Goal: Task Accomplishment & Management: Use online tool/utility

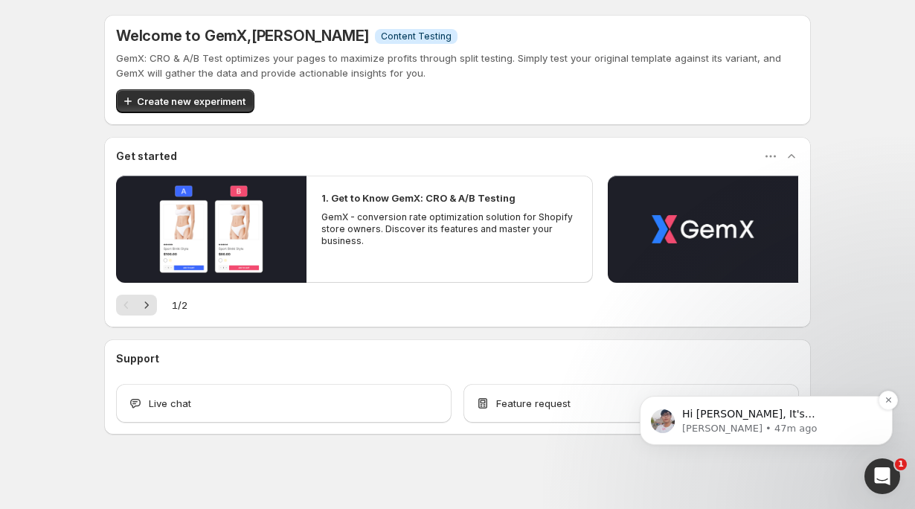
click at [695, 416] on p "Hi [PERSON_NAME], It's [PERSON_NAME] again 😊 Just want to follow up since I hav…" at bounding box center [778, 414] width 192 height 15
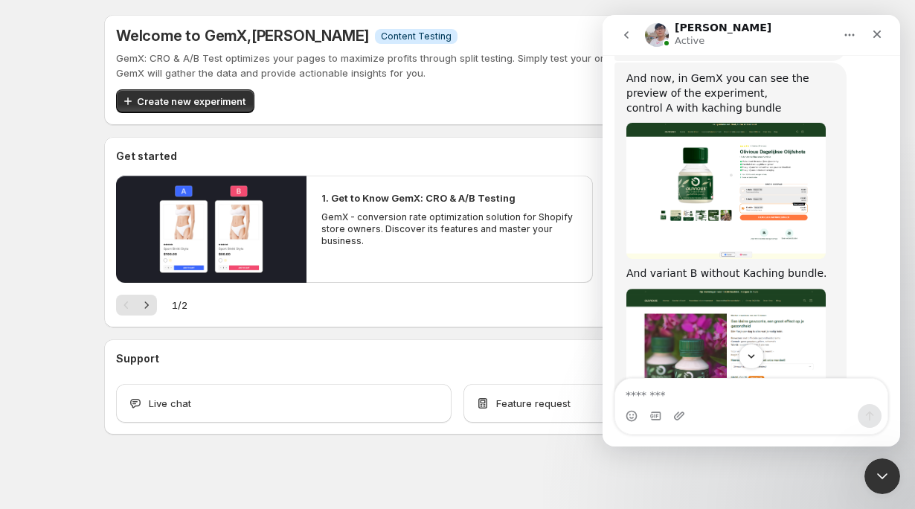
scroll to position [4630, 0]
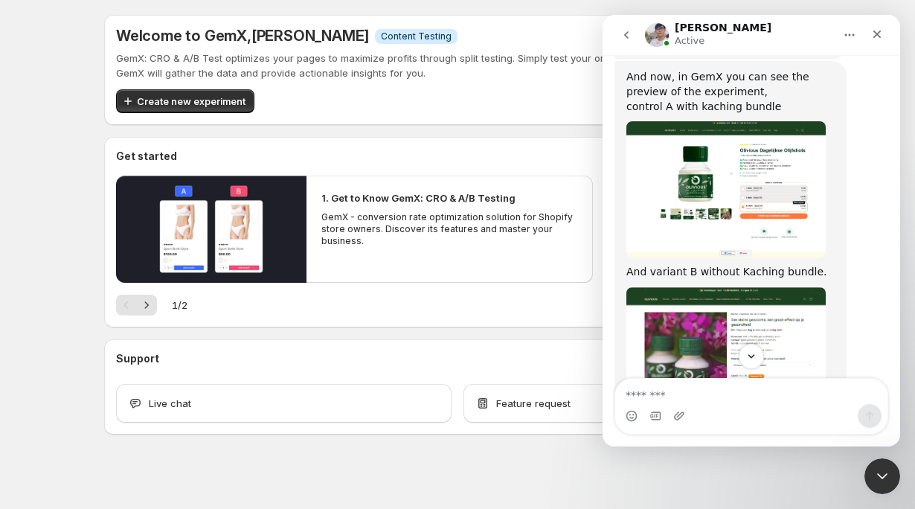
click at [664, 474] on link "[URL][DOMAIN_NAME][DOMAIN_NAME][DOMAIN_NAME]" at bounding box center [725, 494] width 198 height 41
click at [687, 407] on div "Intercom messenger" at bounding box center [751, 416] width 272 height 24
click at [687, 400] on textarea "Message…" at bounding box center [751, 391] width 272 height 25
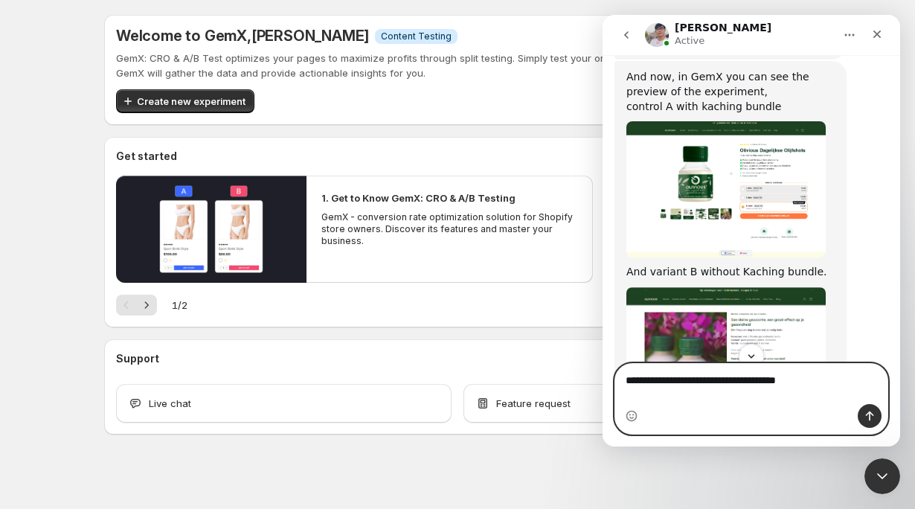
type textarea "**********"
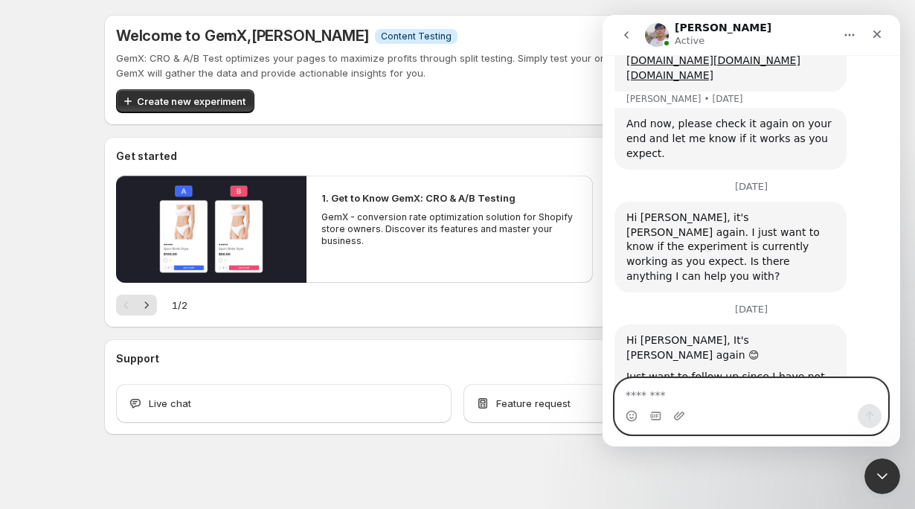
scroll to position [5194, 0]
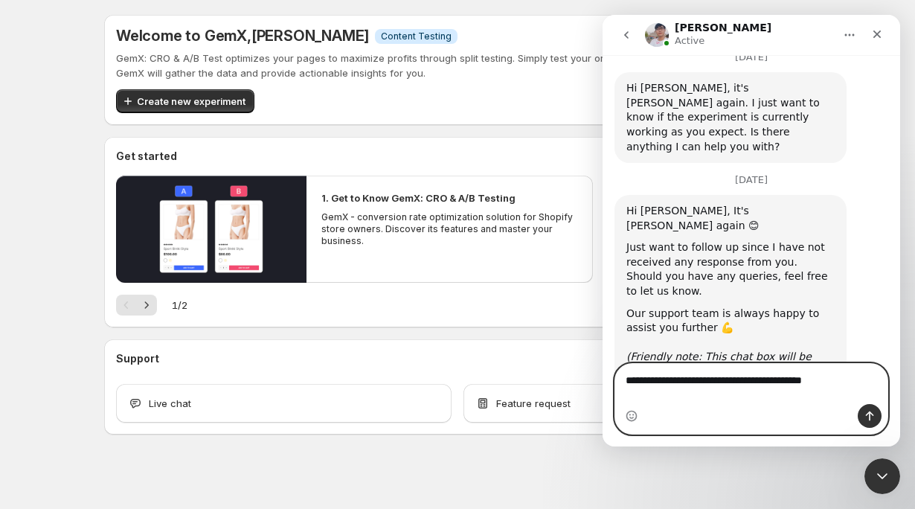
type textarea "**********"
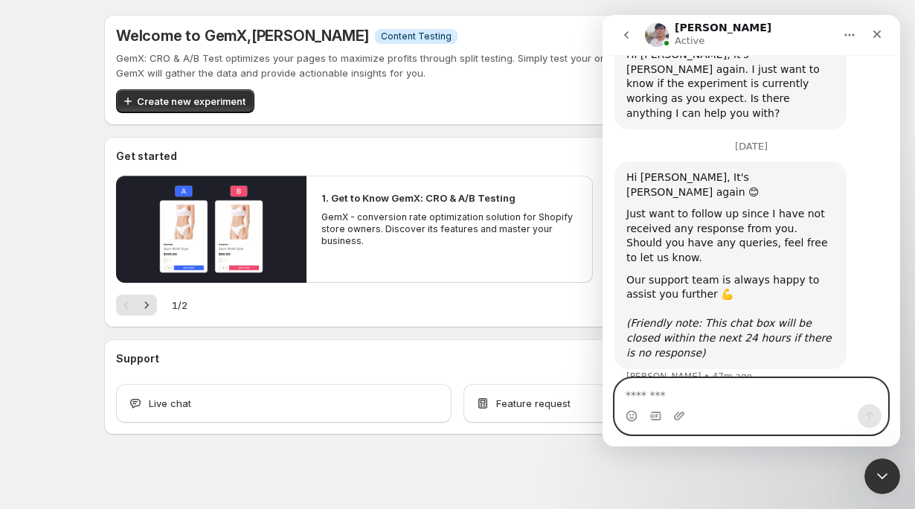
scroll to position [5242, 0]
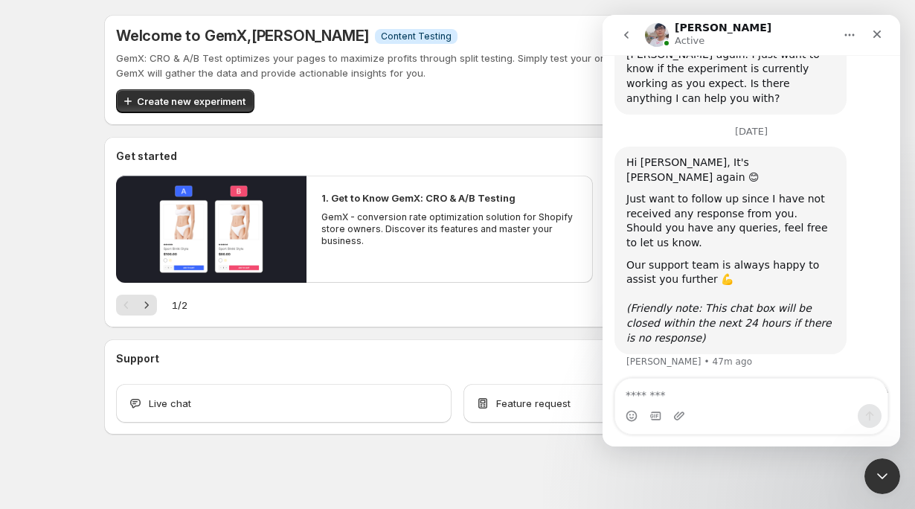
click at [77, 288] on div "Welcome to GemX , [PERSON_NAME] Info Content Testing GemX: CRO & A/B Test optim…" at bounding box center [457, 257] width 915 height 515
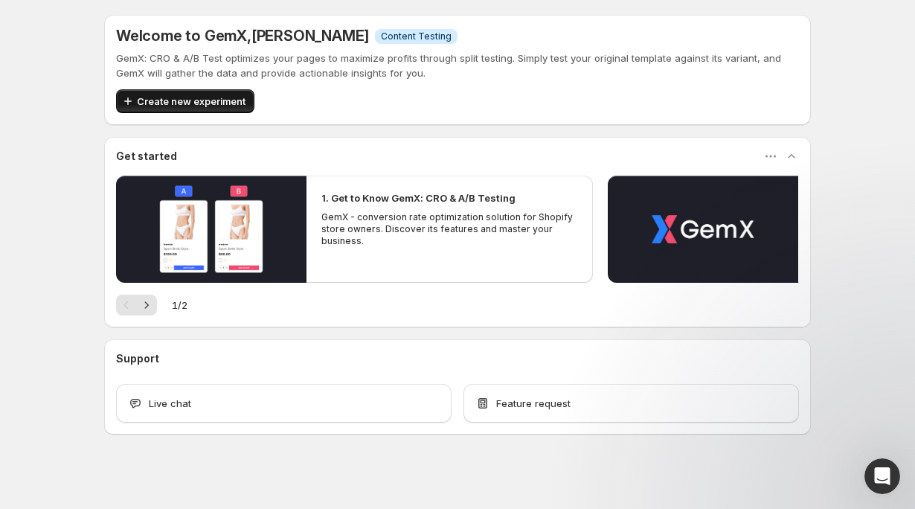
scroll to position [4188, 0]
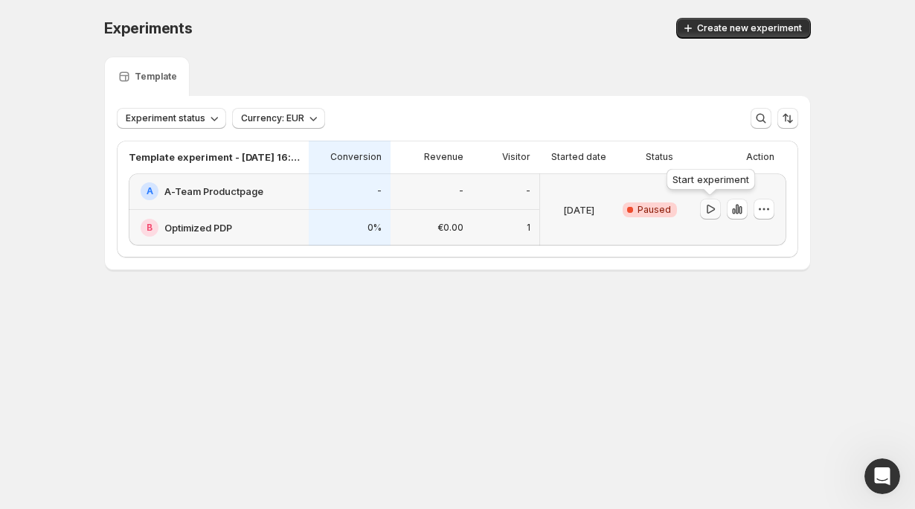
click at [703, 210] on icon "button" at bounding box center [710, 209] width 15 height 15
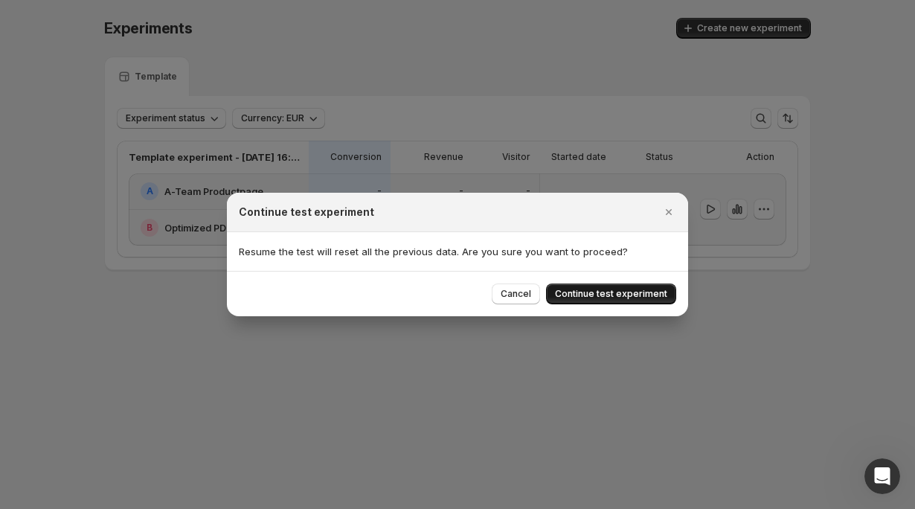
click at [580, 299] on span "Continue test experiment" at bounding box center [611, 294] width 112 height 12
